Goal: Check status: Check status

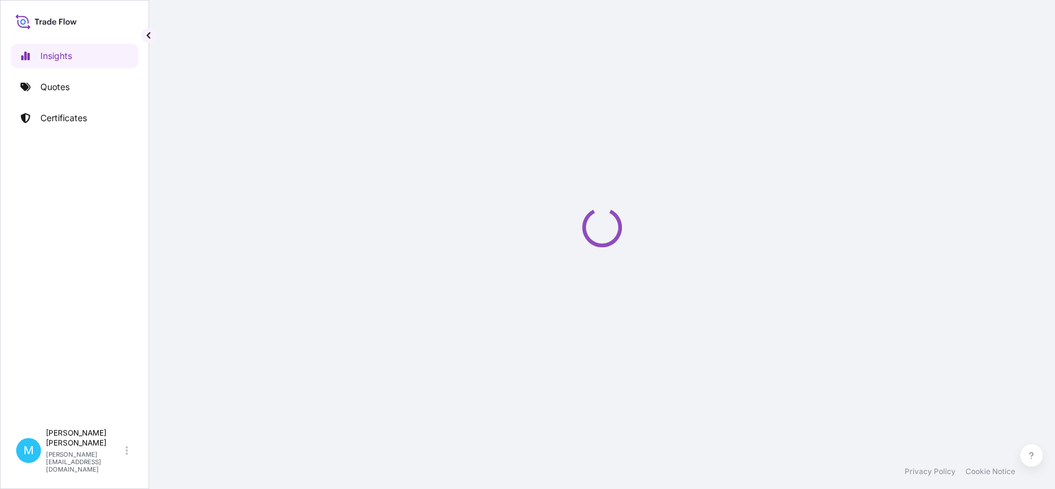
select select "2025"
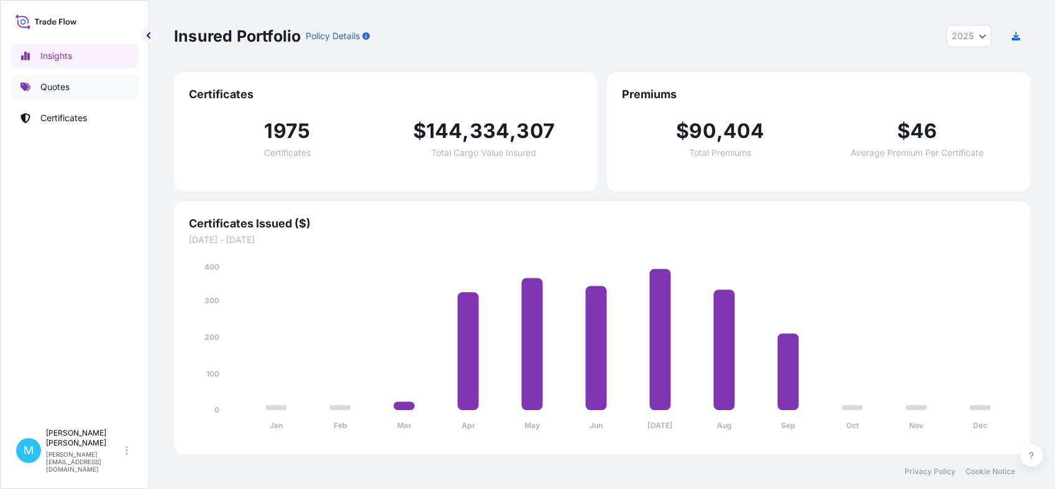
click at [83, 91] on link "Quotes" at bounding box center [75, 87] width 128 height 25
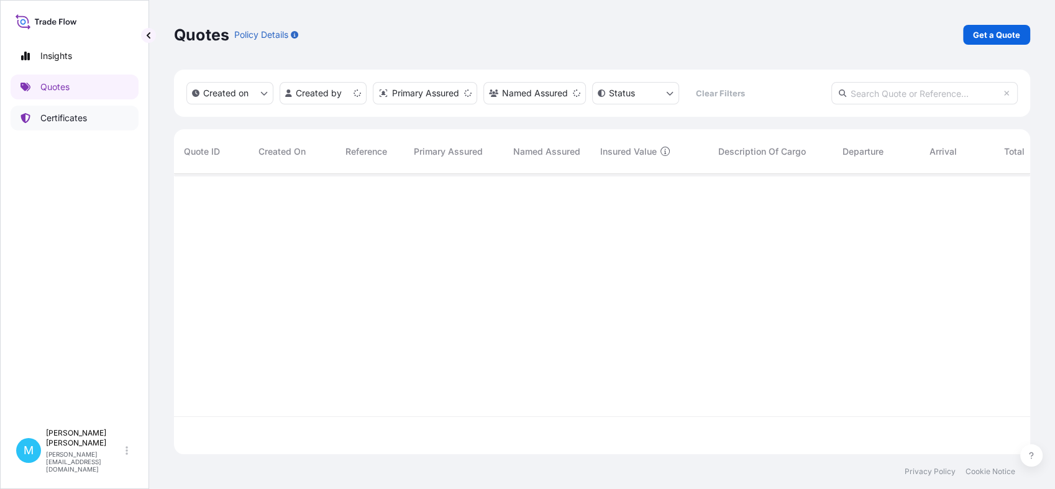
scroll to position [276, 845]
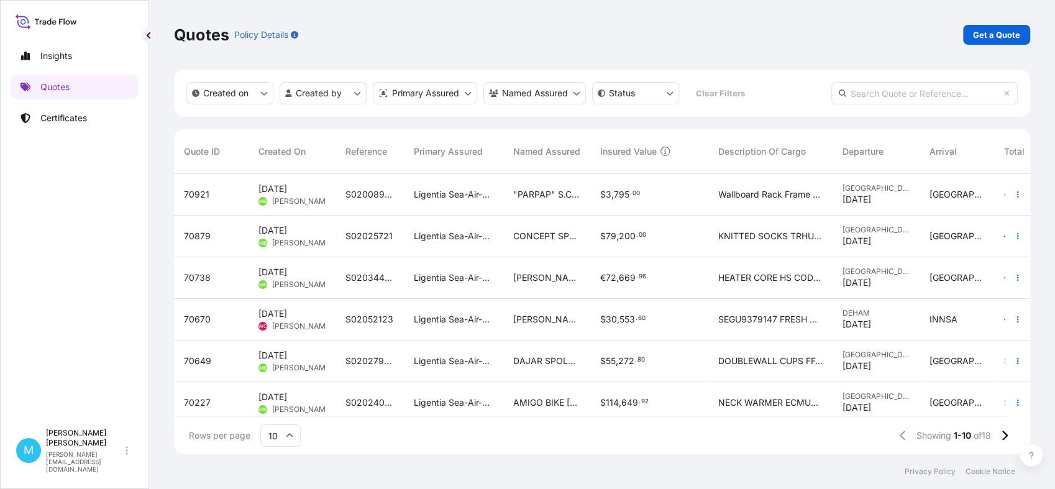
click at [892, 94] on input "text" at bounding box center [924, 93] width 186 height 22
paste input "69668"
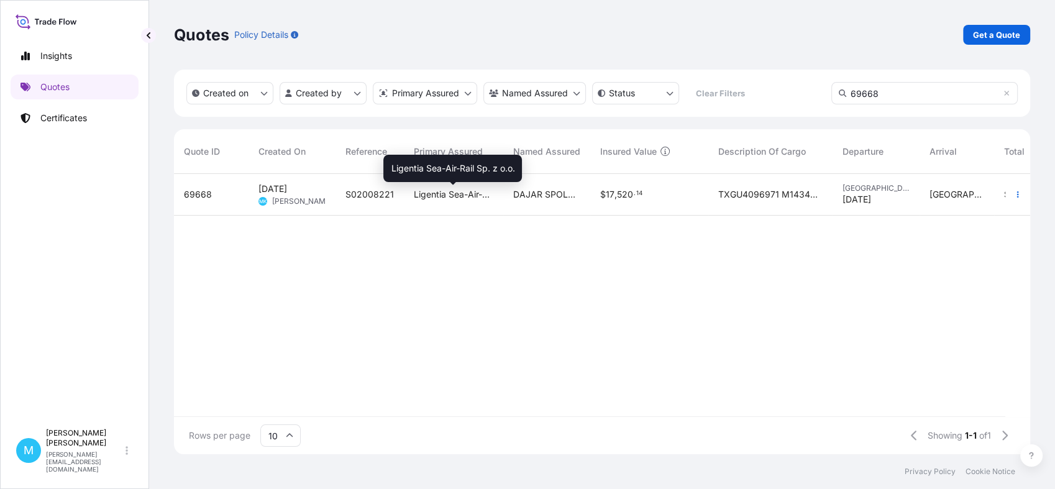
type input "69668"
click at [418, 200] on span "Ligentia Sea-Air-Rail Sp. z o.o." at bounding box center [454, 194] width 80 height 12
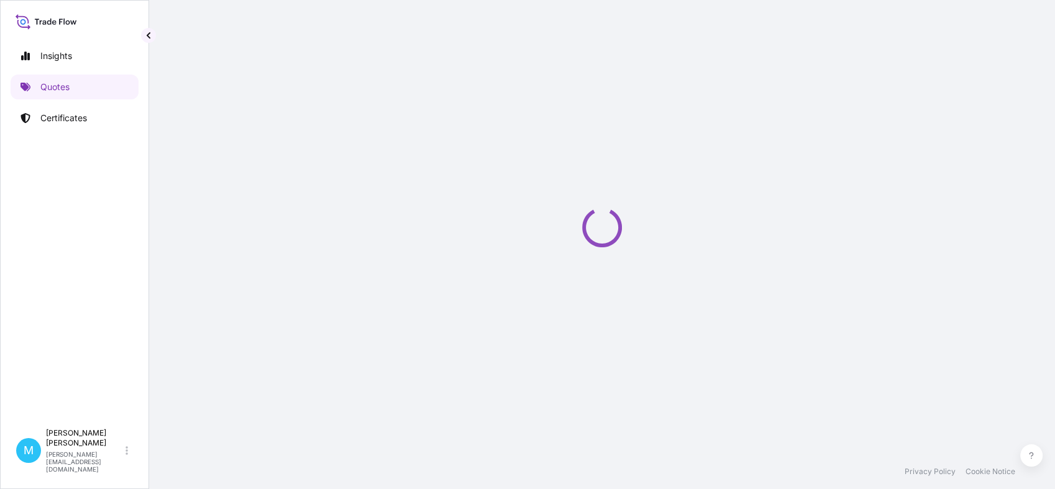
select select "Sea"
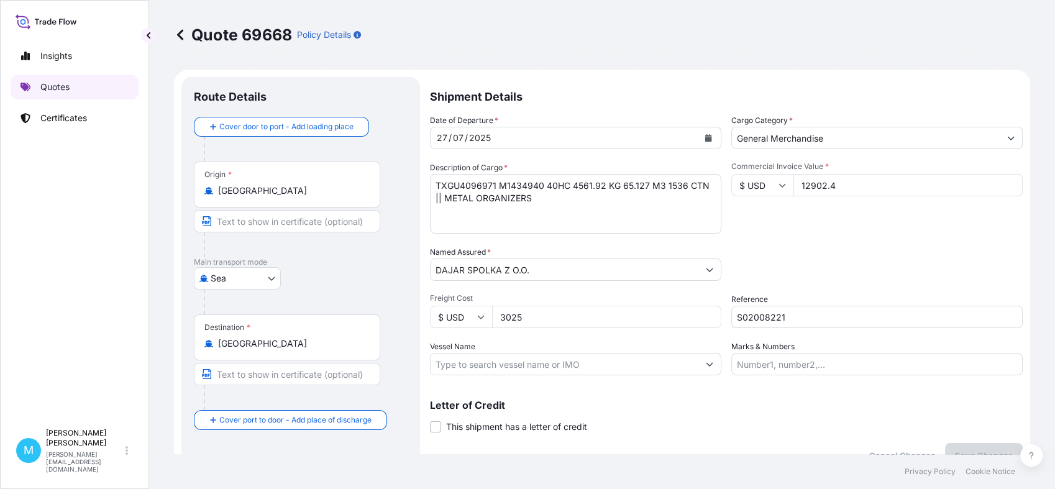
click at [58, 83] on p "Quotes" at bounding box center [54, 87] width 29 height 12
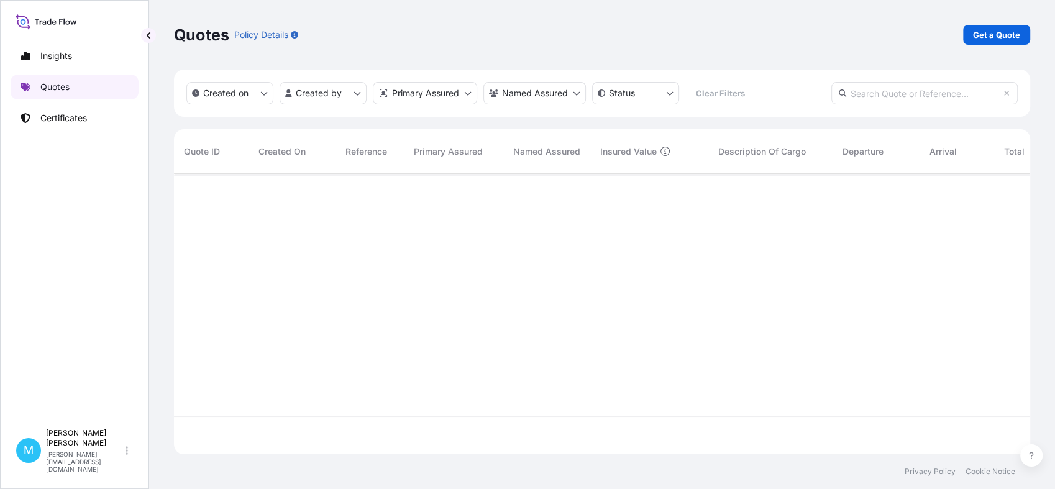
scroll to position [276, 845]
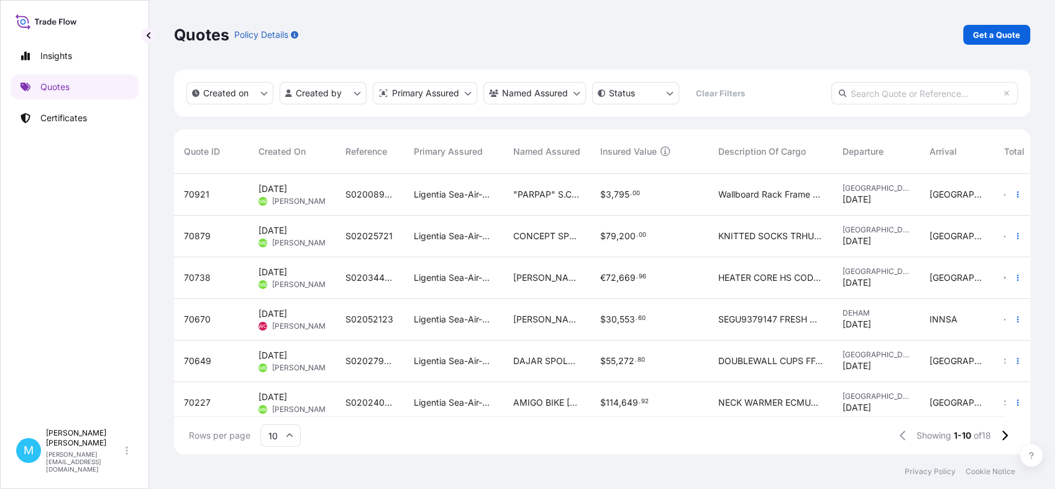
click at [866, 91] on input "text" at bounding box center [924, 93] width 186 height 22
paste input "64359"
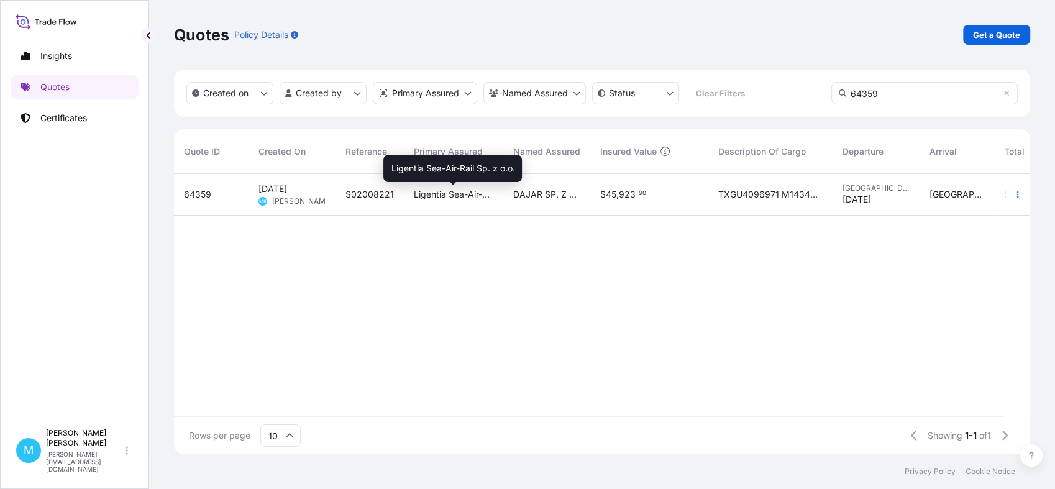
type input "64359"
